Goal: Task Accomplishment & Management: Manage account settings

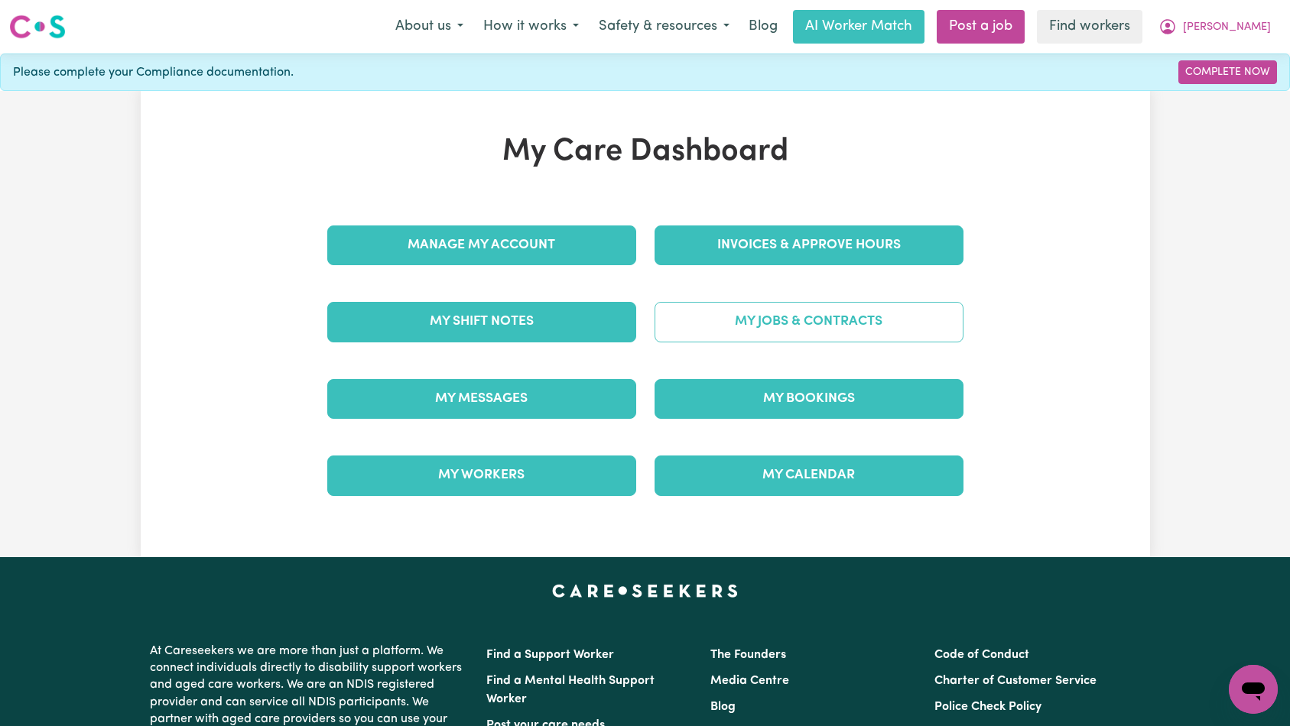
click at [755, 325] on link "My Jobs & Contracts" at bounding box center [808, 322] width 309 height 40
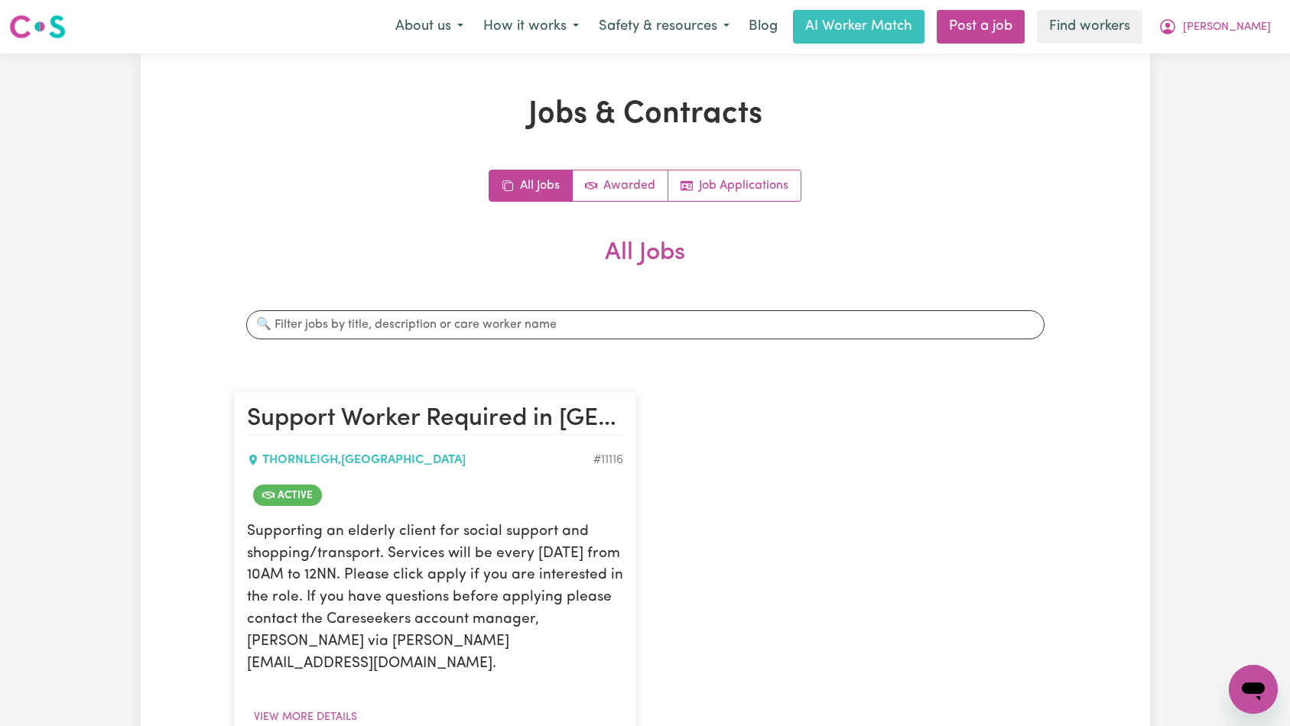
scroll to position [216, 0]
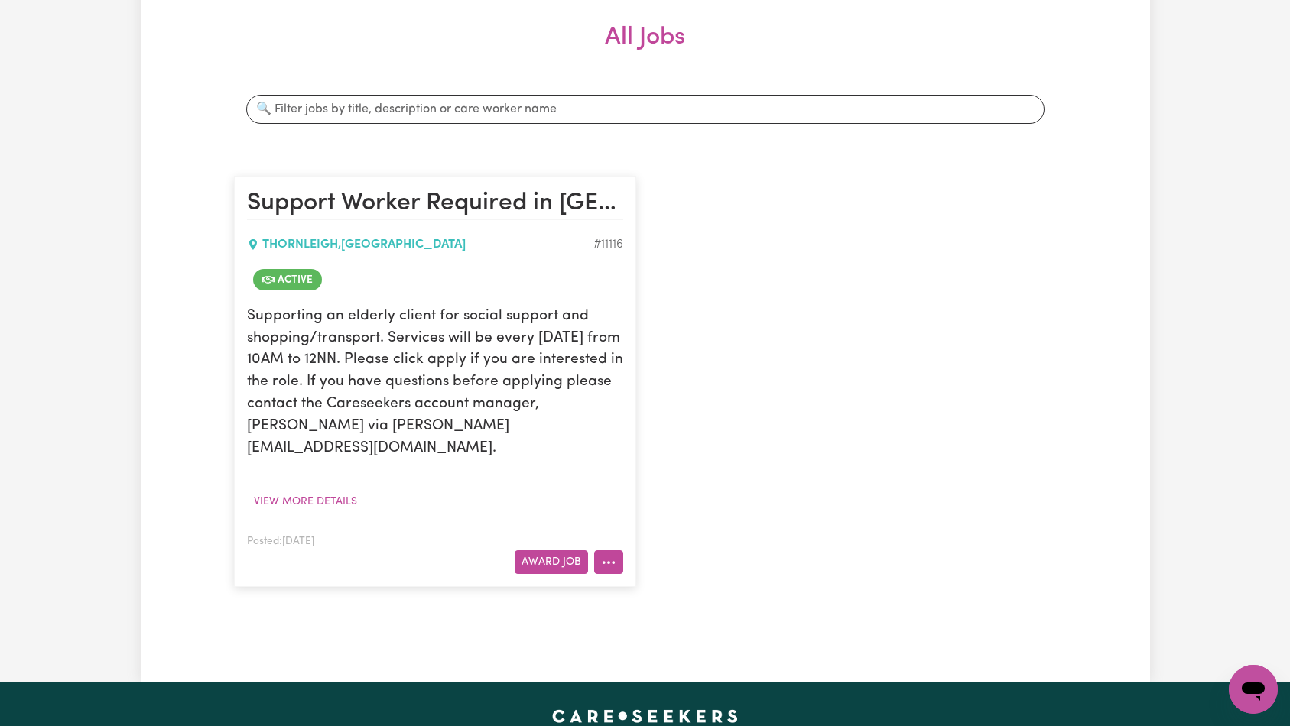
click at [612, 555] on icon "More options" at bounding box center [608, 562] width 15 height 15
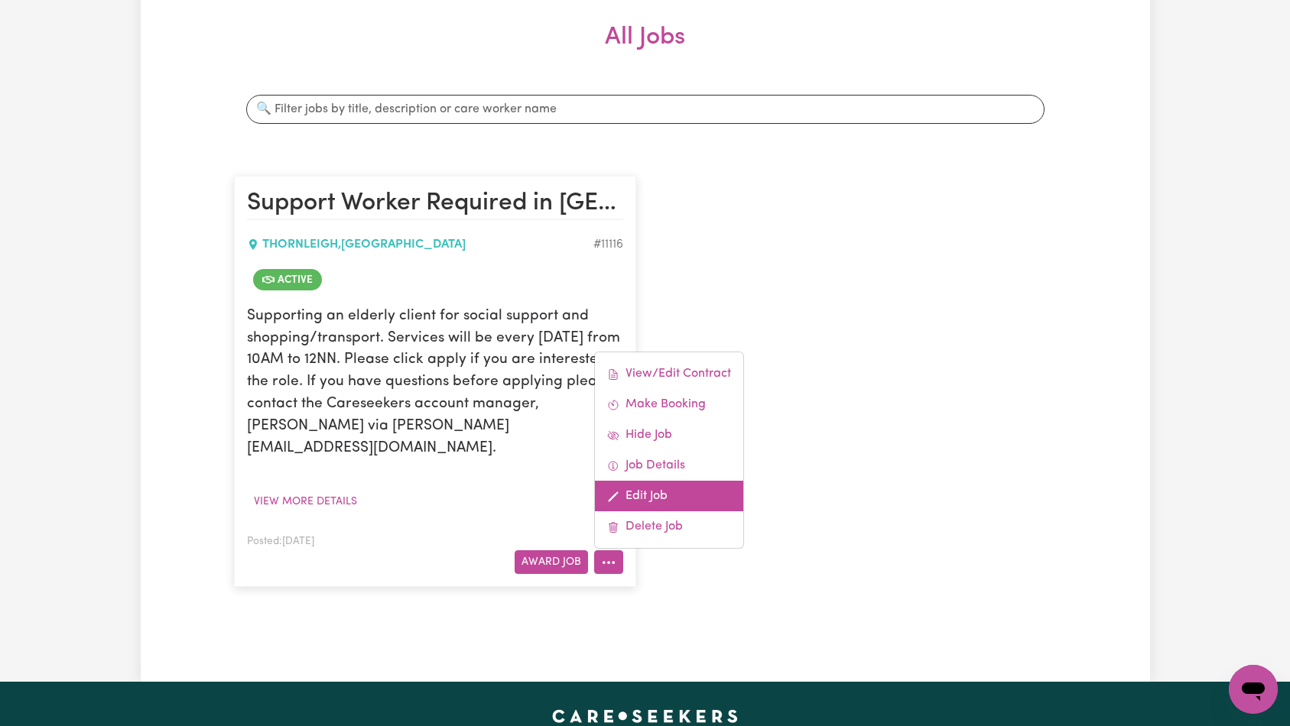
click at [665, 481] on link "Edit Job" at bounding box center [669, 496] width 148 height 31
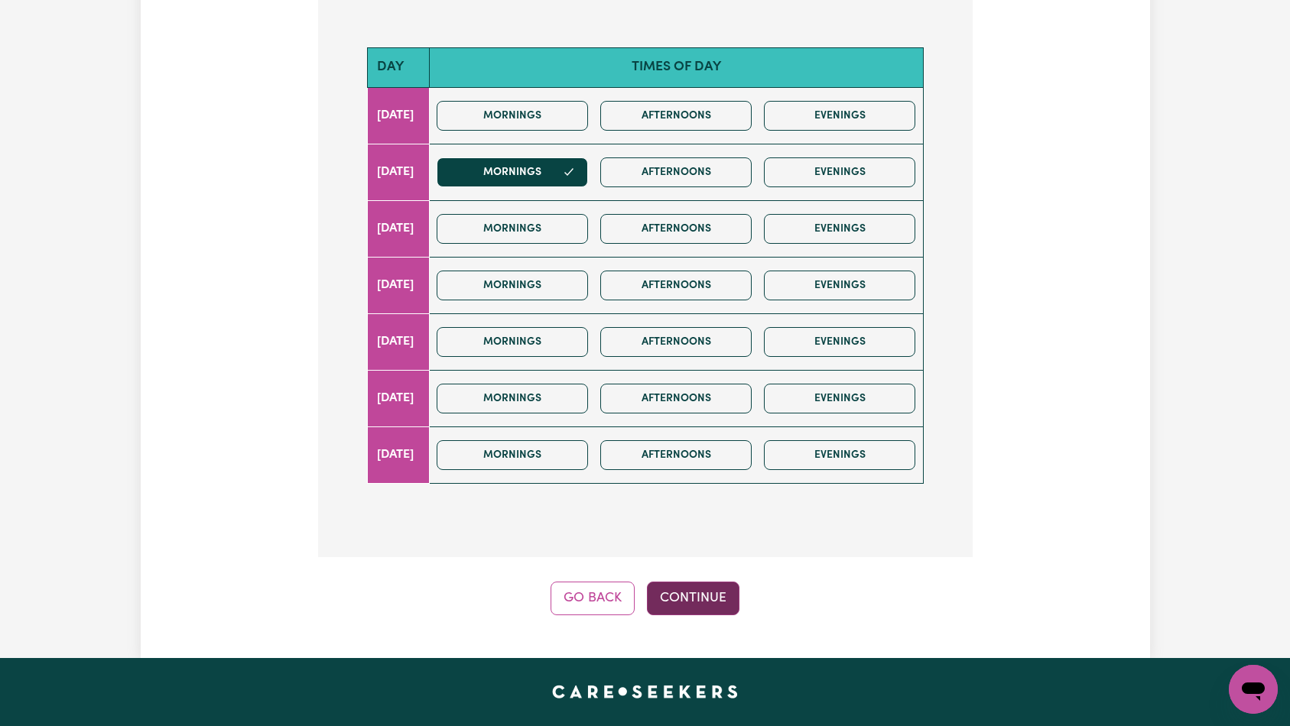
click at [700, 582] on button "Continue" at bounding box center [693, 599] width 92 height 34
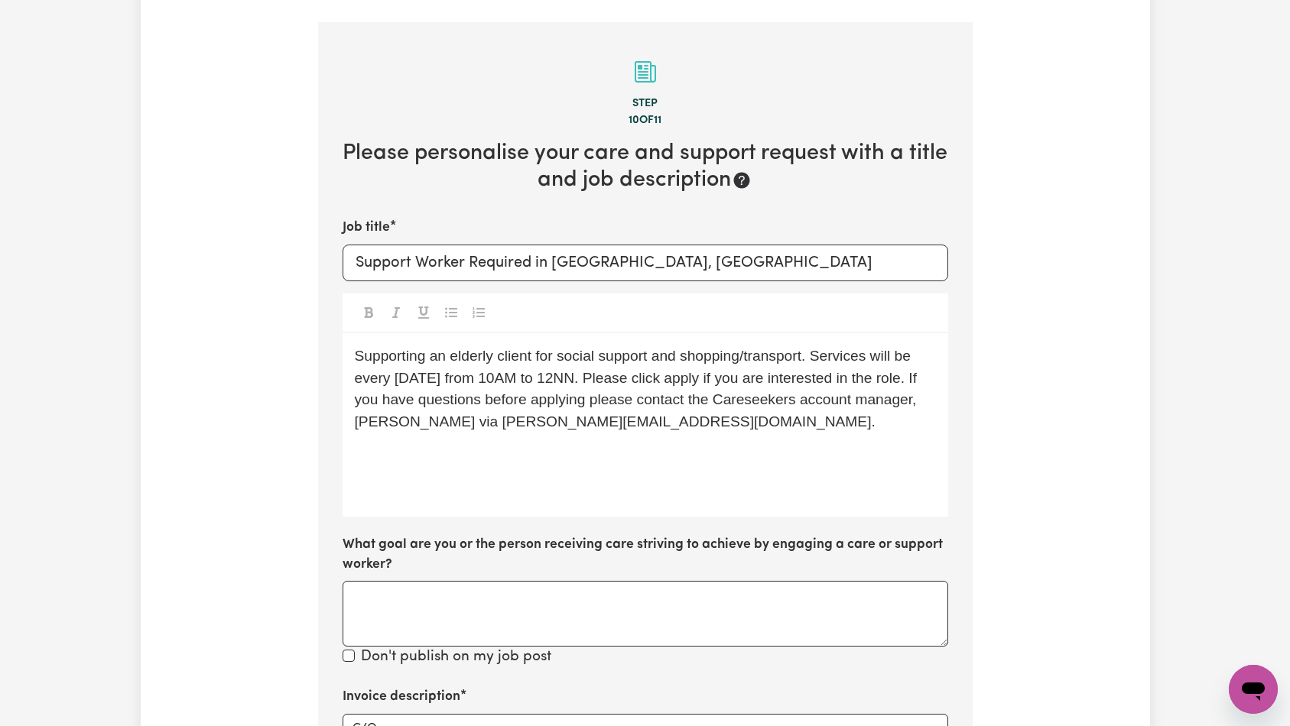
scroll to position [482, 0]
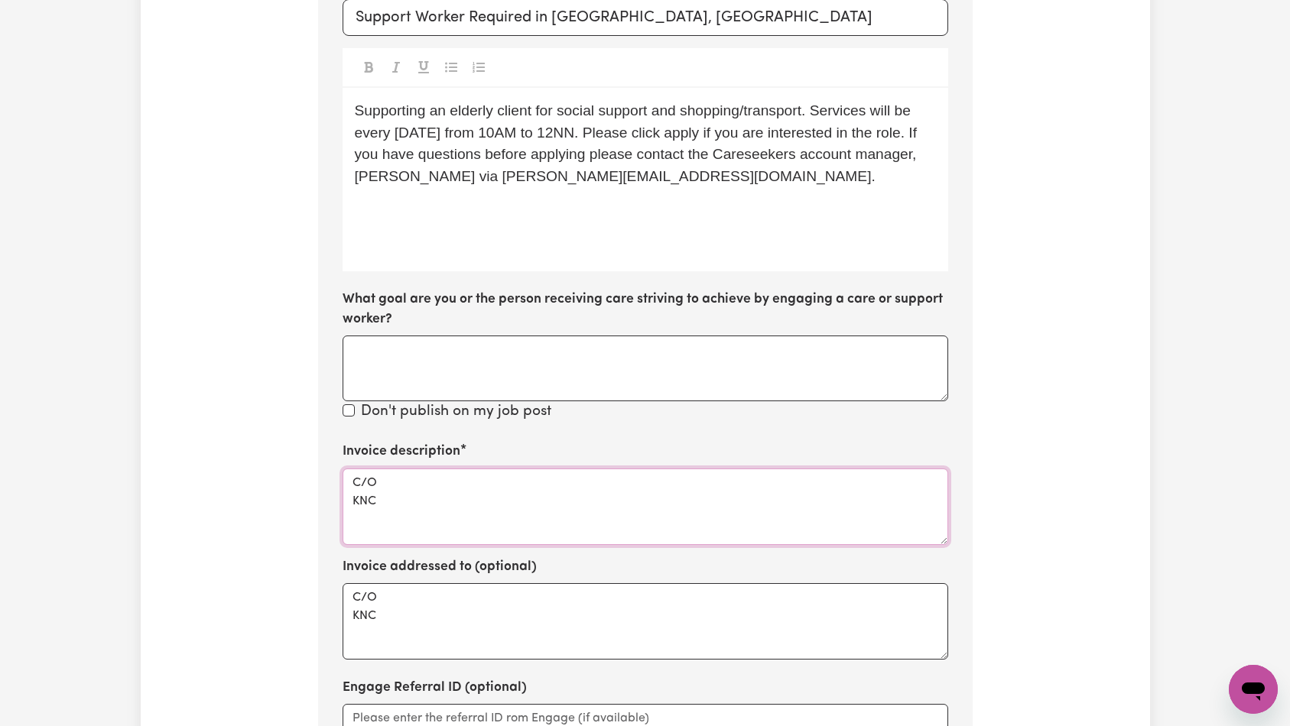
click at [562, 469] on textarea "C/O KNC" at bounding box center [644, 507] width 605 height 76
paste textarea "Domestic support and Social Support"
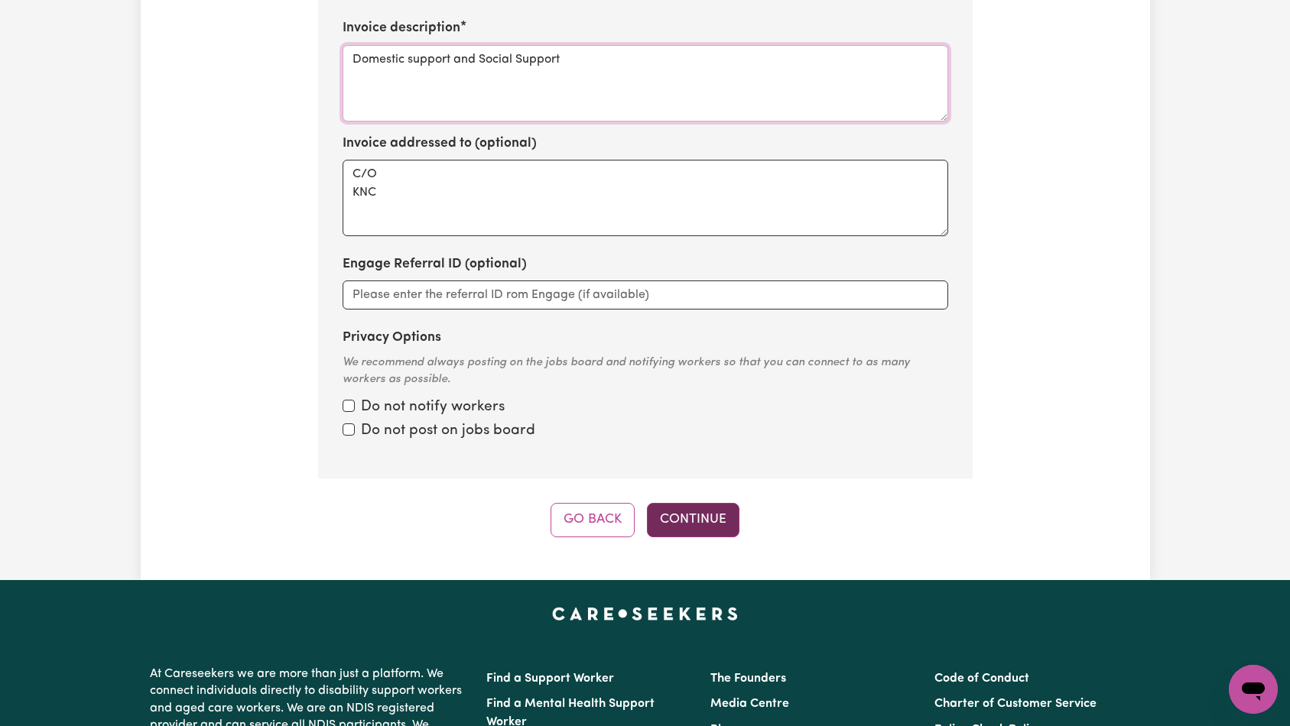
type textarea "Domestic support and Social Support"
click at [690, 503] on button "Continue" at bounding box center [693, 520] width 92 height 34
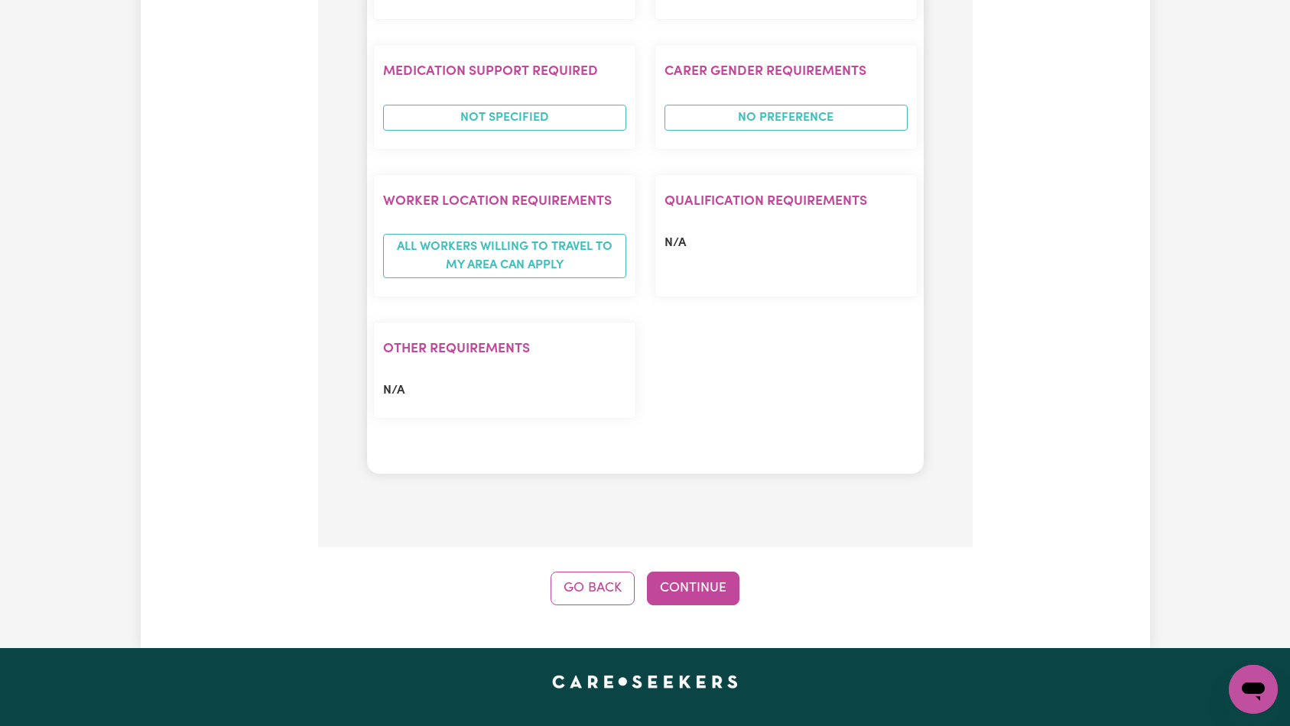
scroll to position [1493, 0]
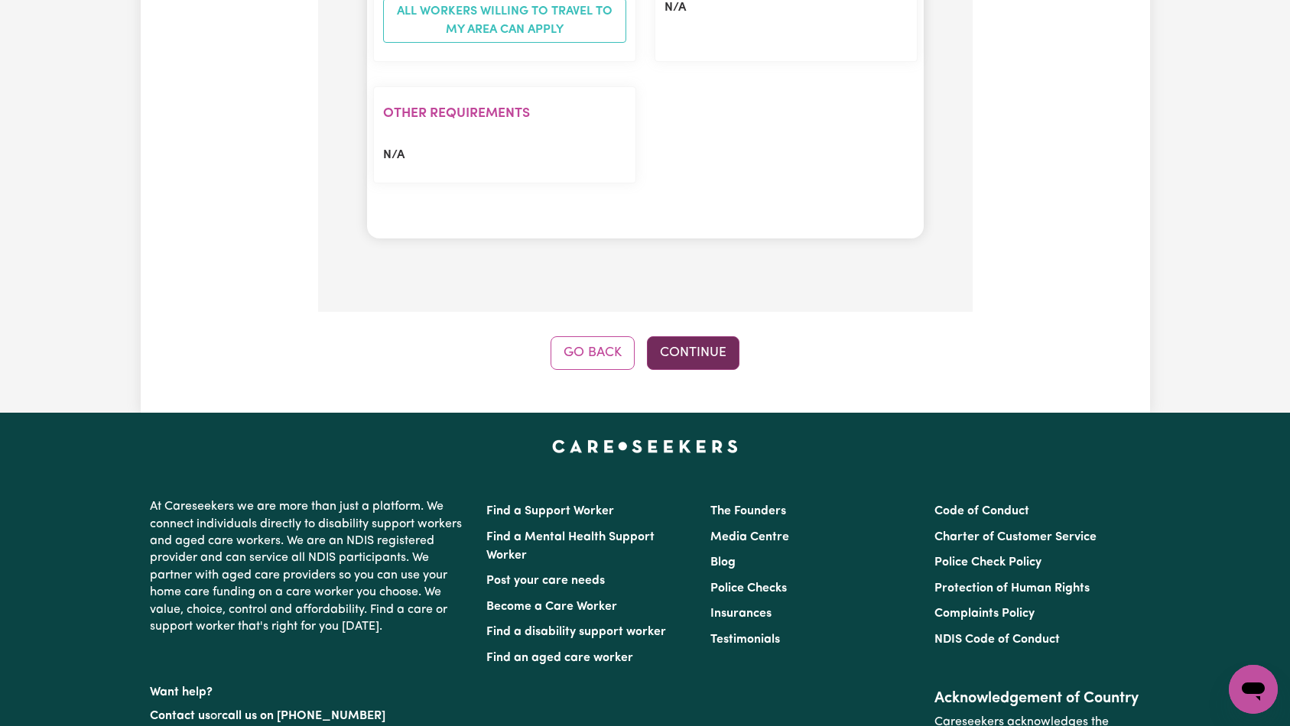
click at [691, 336] on button "Continue" at bounding box center [693, 353] width 92 height 34
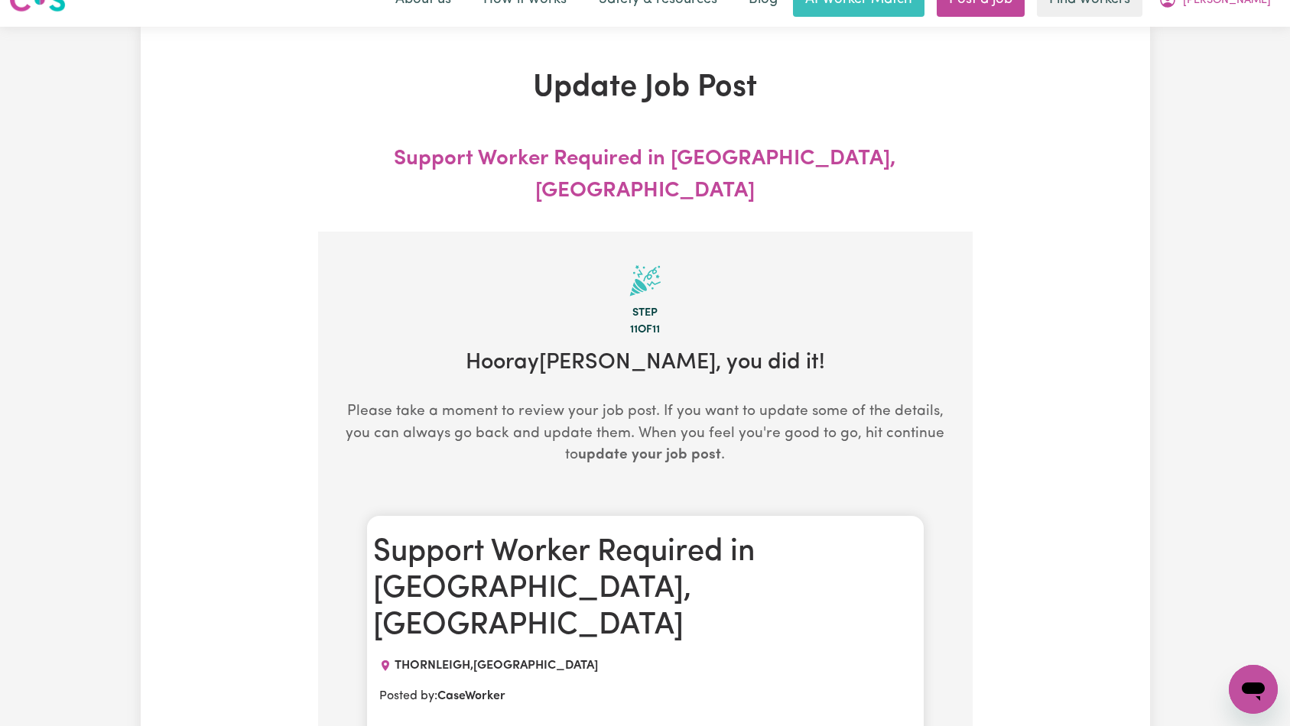
scroll to position [0, 0]
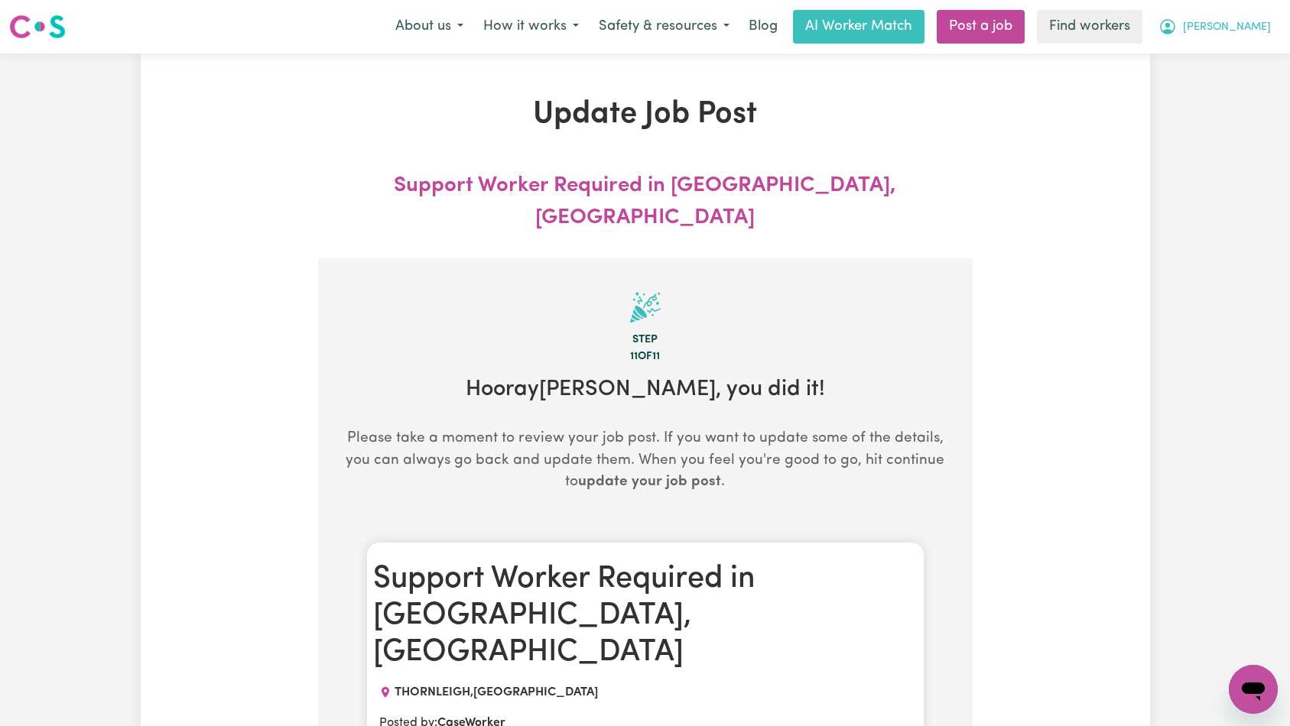
click at [1240, 25] on button "[PERSON_NAME]" at bounding box center [1214, 27] width 132 height 32
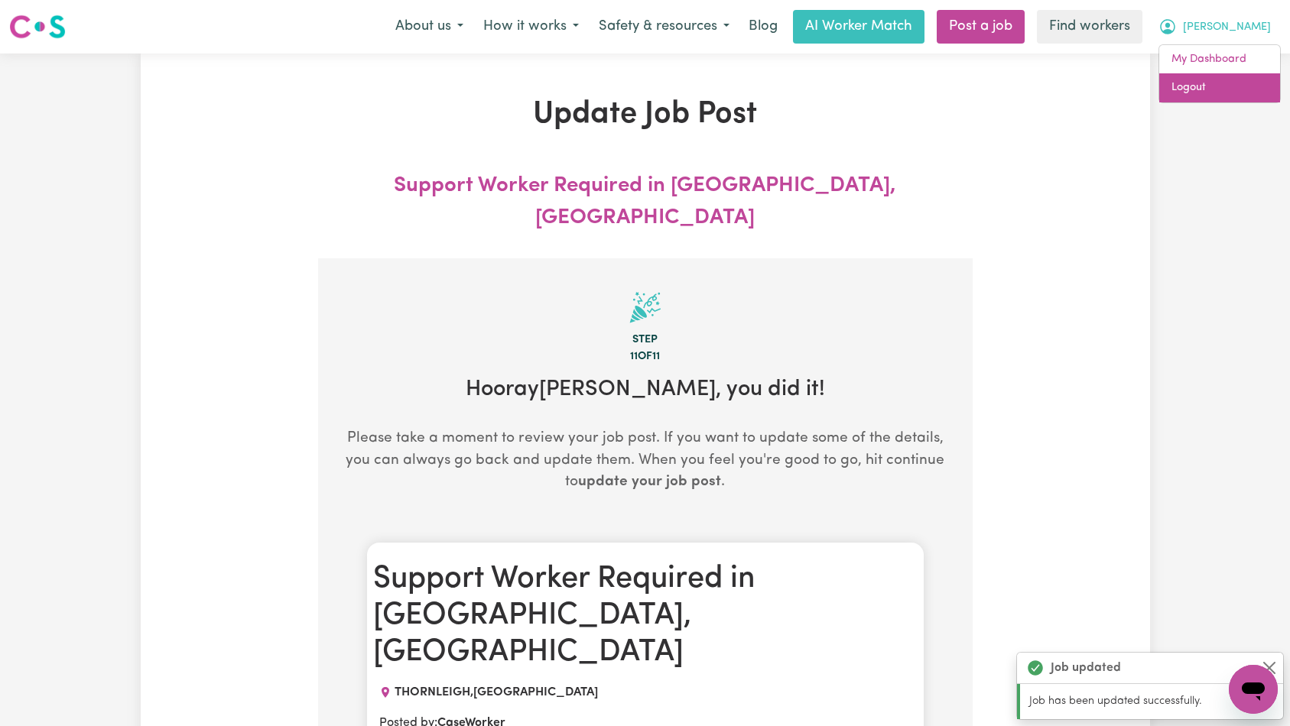
click at [1227, 85] on link "Logout" at bounding box center [1219, 87] width 121 height 29
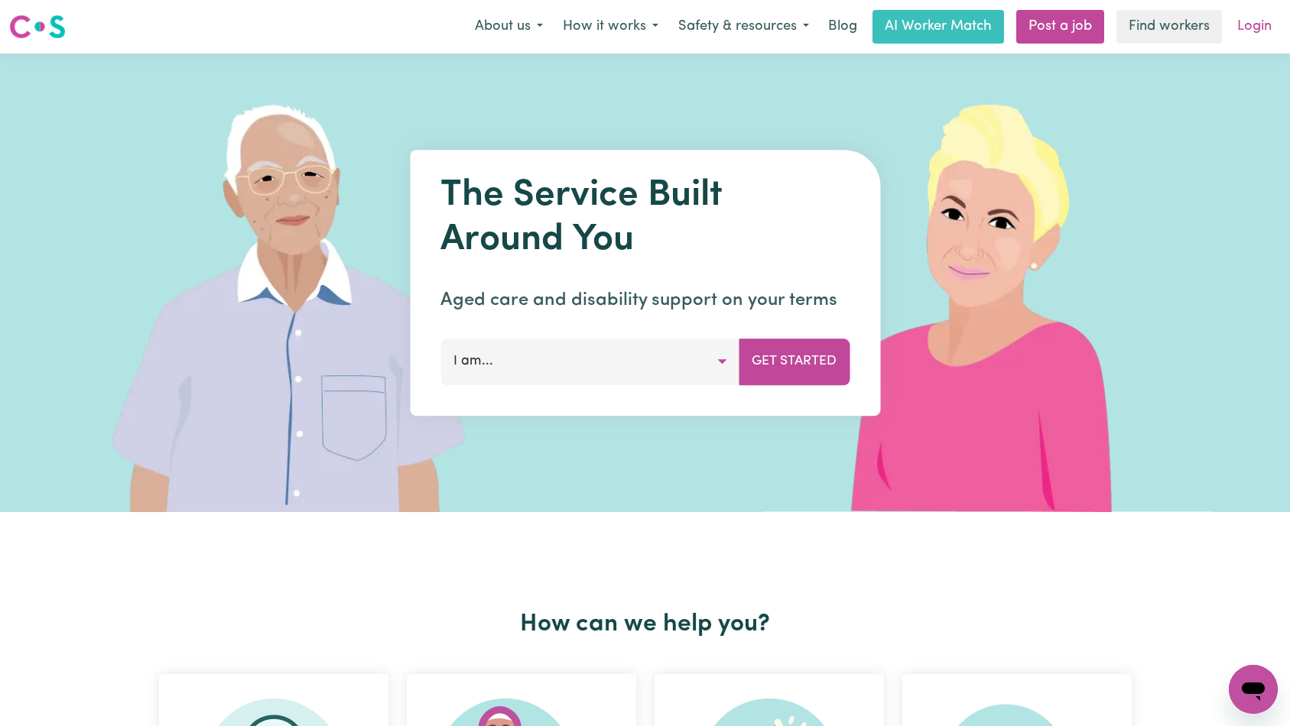
click at [1253, 28] on link "Login" at bounding box center [1254, 27] width 53 height 34
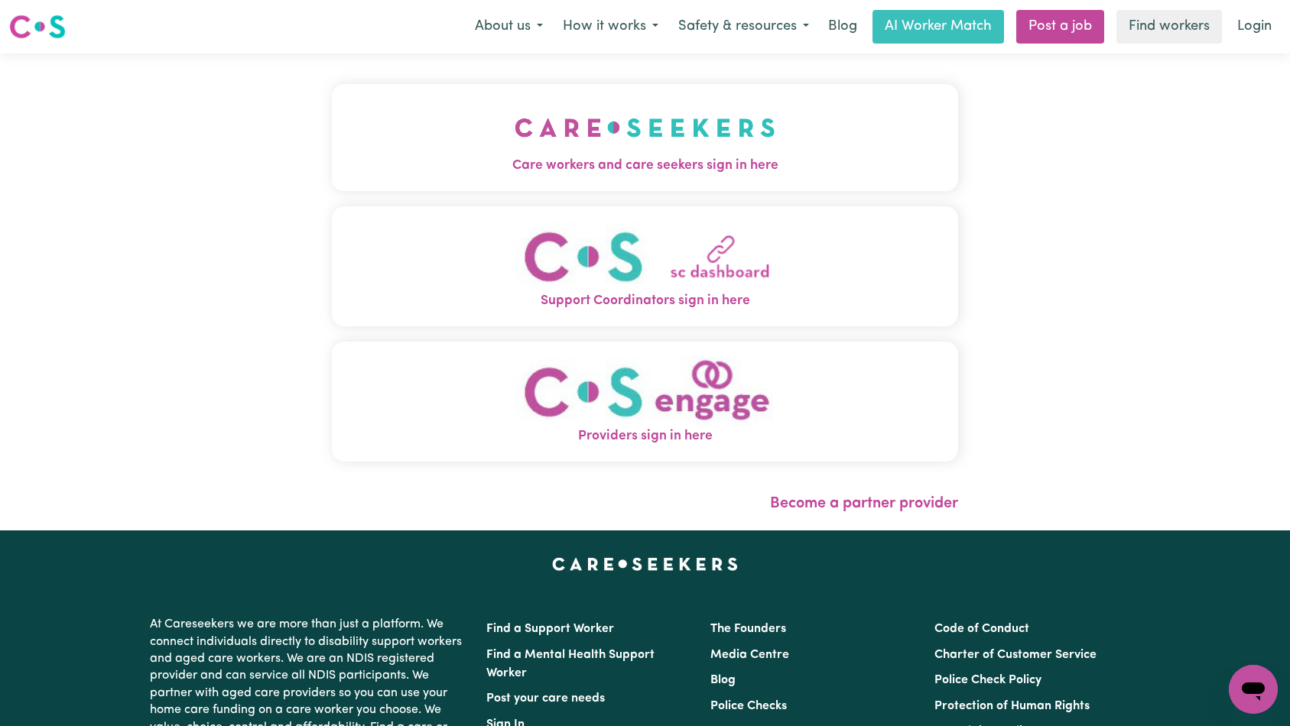
click at [514, 149] on img "Care workers and care seekers sign in here" at bounding box center [644, 127] width 261 height 57
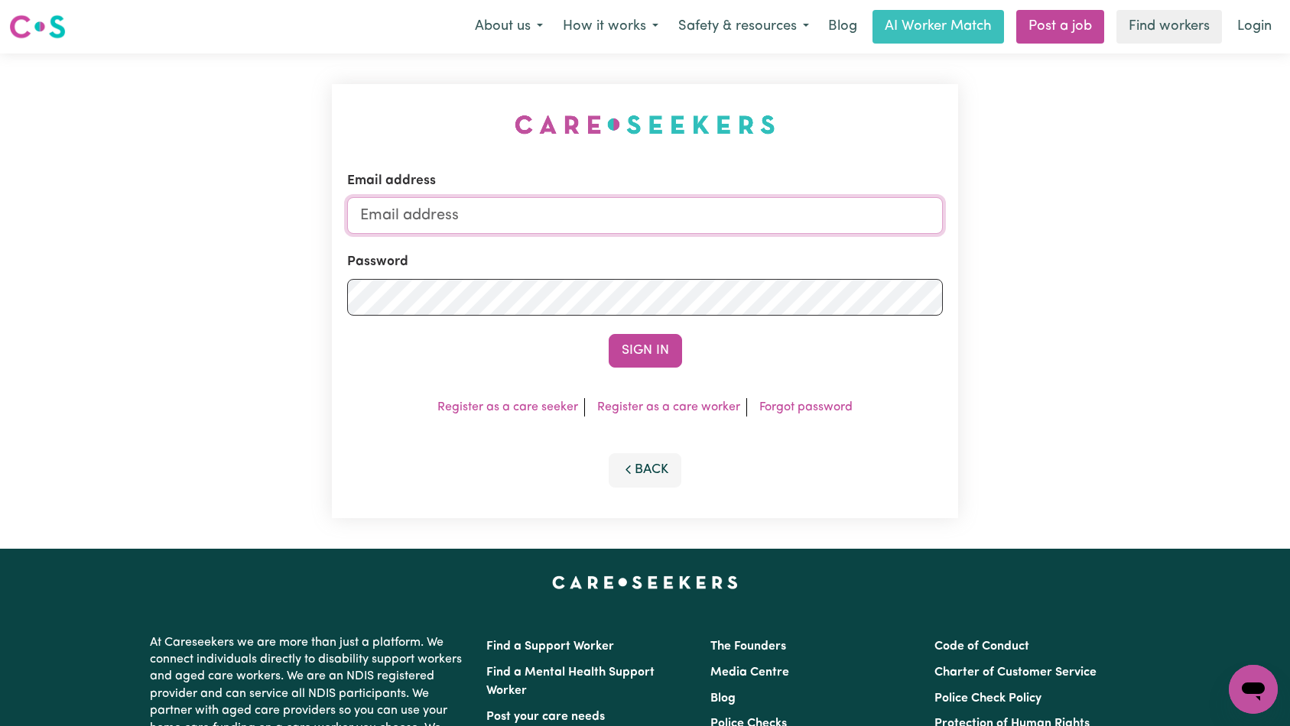
click at [656, 226] on input "Email address" at bounding box center [645, 215] width 596 height 37
type input "[EMAIL_ADDRESS][DOMAIN_NAME]"
click at [636, 352] on button "Sign In" at bounding box center [645, 351] width 73 height 34
